Goal: Find specific page/section: Find specific page/section

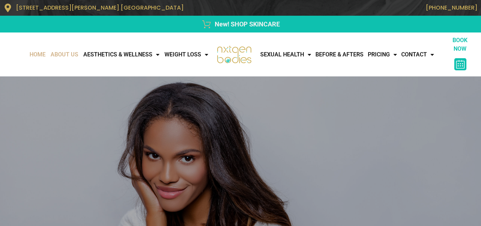
click at [61, 52] on link "About Us" at bounding box center [64, 54] width 33 height 14
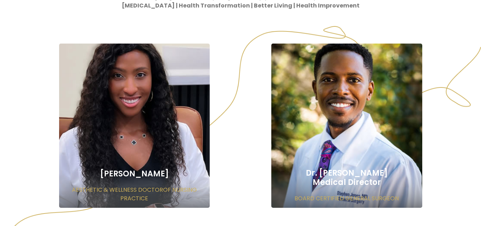
scroll to position [499, 0]
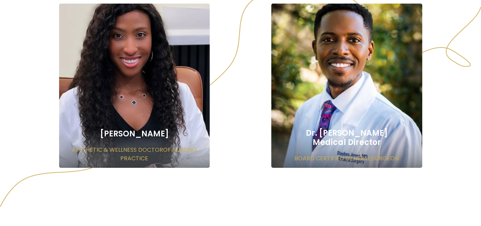
click at [173, 129] on h2 "[PERSON_NAME]" at bounding box center [134, 133] width 151 height 9
click at [469, 115] on section "[PERSON_NAME] AESTHETIC & WELLNESS DOCTOROF NURSING PRACTICE Dr. [PERSON_NAME] …" at bounding box center [241, 86] width 474 height 164
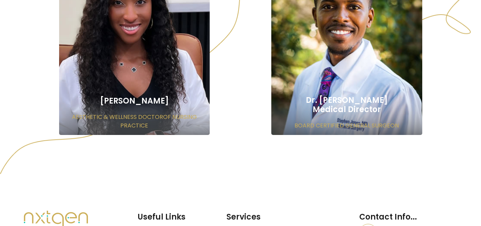
scroll to position [535, 0]
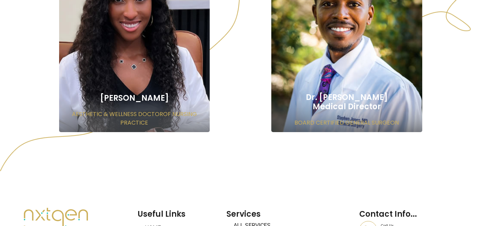
copy h2 "[PERSON_NAME]"
drag, startPoint x: 145, startPoint y: 96, endPoint x: 122, endPoint y: 95, distance: 22.5
click at [122, 94] on h2 "[PERSON_NAME]" at bounding box center [134, 97] width 151 height 9
